Goal: Communication & Community: Answer question/provide support

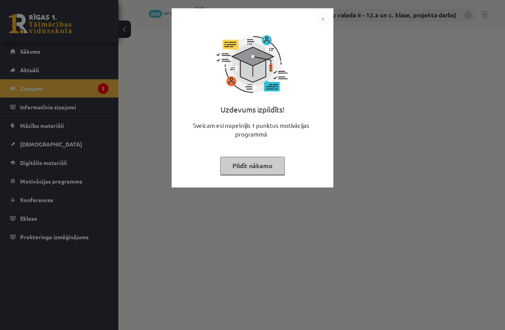
click at [250, 162] on button "Pildīt nākamo" at bounding box center [252, 166] width 65 height 18
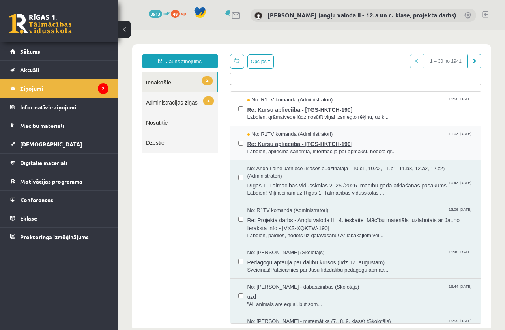
click at [273, 148] on span "Labdien, apliecība saņemta, informācija par apmaksu nodota gr..." at bounding box center [360, 151] width 226 height 7
click at [37, 88] on legend "Ziņojumi 2" at bounding box center [64, 88] width 88 height 18
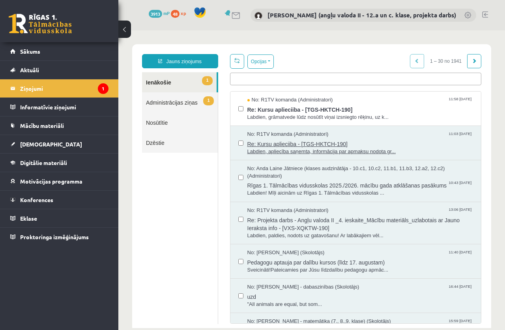
click at [278, 142] on span "Re: Kursu aplieciiba - [TGS-HKTCH-190]" at bounding box center [360, 143] width 226 height 10
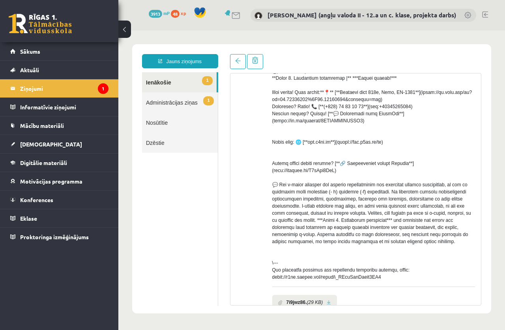
scroll to position [256, 0]
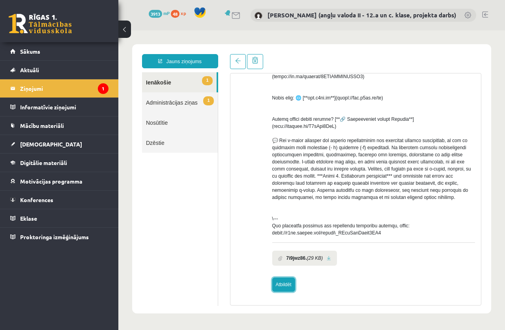
click at [283, 281] on link "Atbildēt" at bounding box center [283, 284] width 23 height 14
type input "**********"
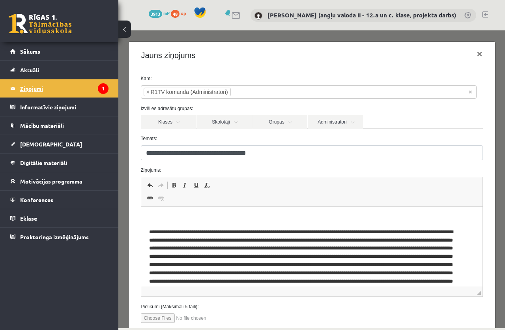
click at [31, 89] on legend "Ziņojumi 1" at bounding box center [64, 88] width 88 height 18
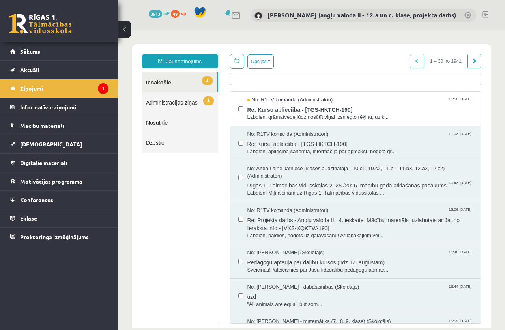
scroll to position [0, 0]
click at [266, 112] on span "Re: Kursu aplieciiba - [TGS-HKTCH-190]" at bounding box center [360, 109] width 226 height 10
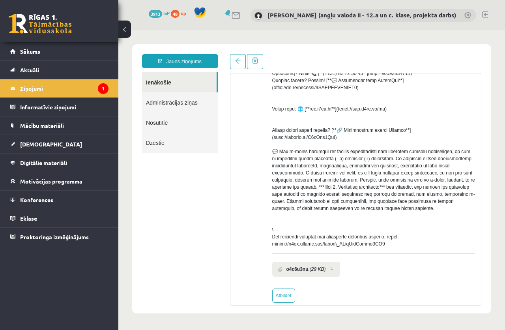
scroll to position [263, 0]
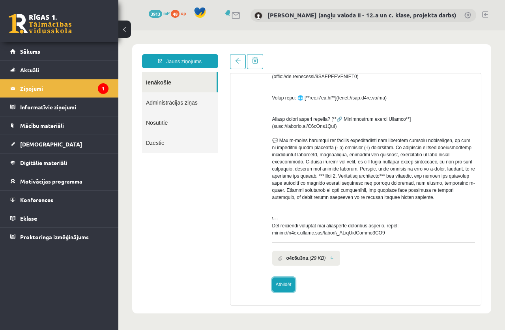
click at [284, 284] on link "Atbildēt" at bounding box center [283, 284] width 23 height 14
type input "**********"
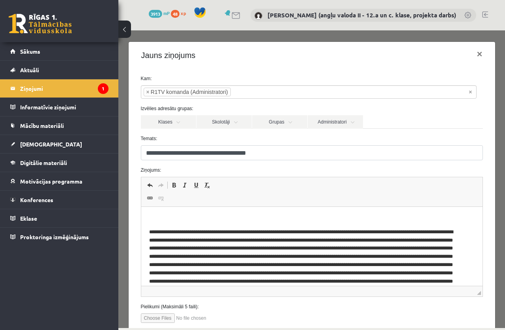
click at [157, 213] on html at bounding box center [311, 283] width 341 height 152
click at [177, 216] on p "**********" at bounding box center [305, 218] width 312 height 8
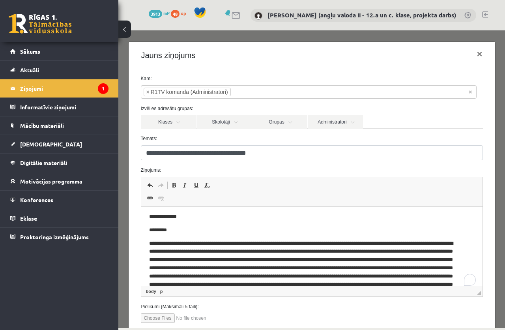
scroll to position [0, 0]
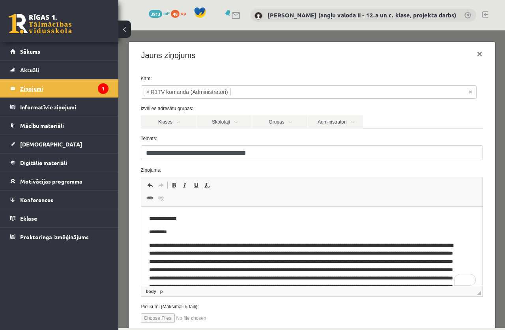
click at [30, 85] on legend "Ziņojumi 1" at bounding box center [64, 88] width 88 height 18
